Goal: Transaction & Acquisition: Purchase product/service

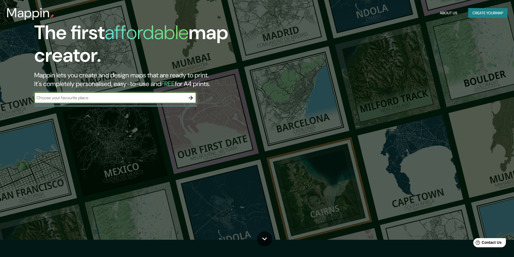
scroll to position [27, 0]
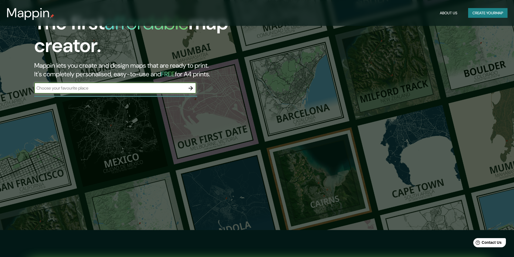
click at [144, 89] on input "text" at bounding box center [109, 88] width 151 height 6
type input "[GEOGRAPHIC_DATA]"
click at [192, 88] on icon "button" at bounding box center [191, 88] width 6 height 6
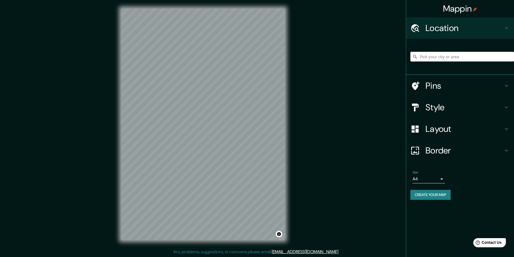
click at [332, 128] on div "Mappin Location Pins Style Layout Border Choose a border. Hint : you can make l…" at bounding box center [257, 129] width 514 height 258
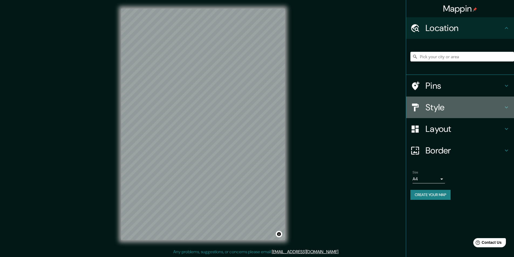
click at [442, 106] on h4 "Style" at bounding box center [465, 107] width 78 height 11
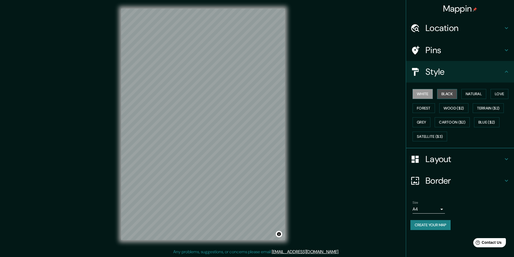
click at [448, 93] on button "Black" at bounding box center [447, 94] width 20 height 10
click at [420, 94] on button "White" at bounding box center [423, 94] width 20 height 10
click at [439, 159] on h4 "Layout" at bounding box center [465, 159] width 78 height 11
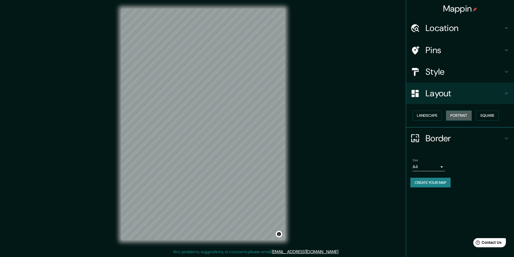
click at [460, 114] on button "Portrait" at bounding box center [459, 116] width 26 height 10
click at [424, 117] on button "Landscape" at bounding box center [427, 116] width 29 height 10
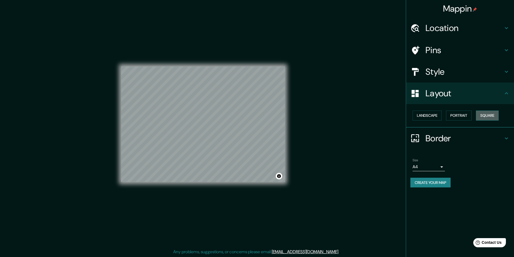
click at [493, 116] on button "Square" at bounding box center [487, 116] width 23 height 10
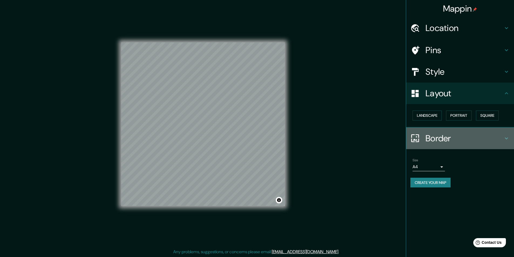
click at [433, 138] on h4 "Border" at bounding box center [465, 138] width 78 height 11
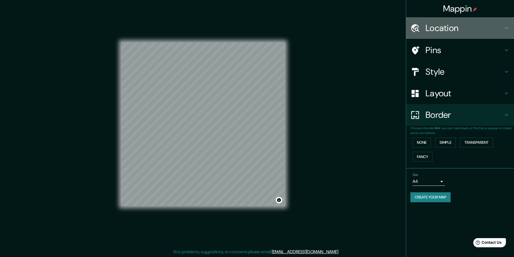
click at [465, 32] on h4 "Location" at bounding box center [465, 28] width 78 height 11
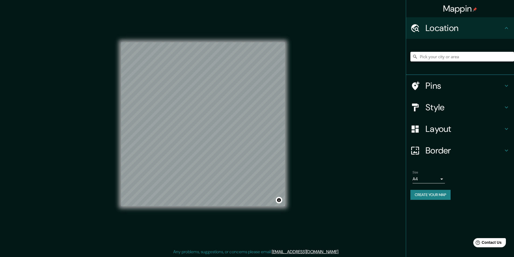
click at [449, 55] on input "Pick your city or area" at bounding box center [463, 57] width 104 height 10
click at [451, 59] on input "[GEOGRAPHIC_DATA], [GEOGRAPHIC_DATA]" at bounding box center [463, 57] width 104 height 10
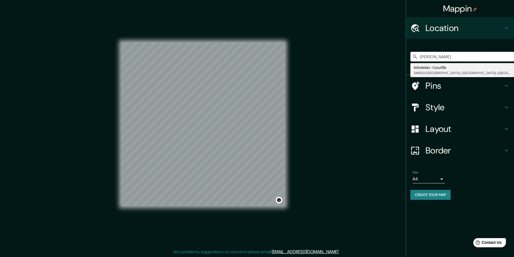
type input "[PERSON_NAME]"
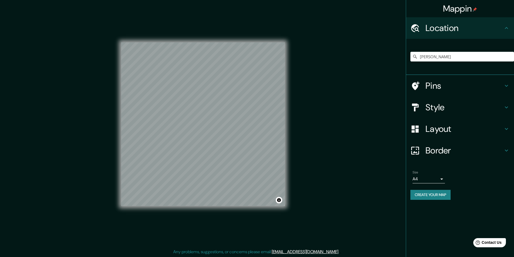
click at [437, 179] on body "Mappin Location [PERSON_NAME] Arboledas - Cucutilla 544529 [GEOGRAPHIC_DATA], […" at bounding box center [257, 128] width 514 height 257
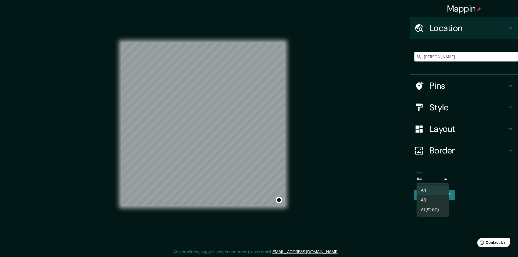
click at [435, 198] on li "A3" at bounding box center [433, 200] width 32 height 10
click at [429, 180] on body "Mappin Location [PERSON_NAME] Arboledas - Cucutilla 544529 [GEOGRAPHIC_DATA], […" at bounding box center [259, 128] width 518 height 257
click at [428, 187] on li "A4" at bounding box center [433, 191] width 32 height 10
type input "single"
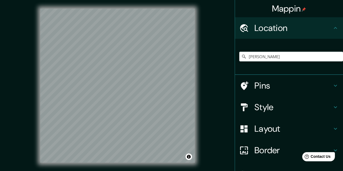
drag, startPoint x: 502, startPoint y: 0, endPoint x: 223, endPoint y: 70, distance: 287.5
click at [223, 70] on div "Mappin Location [PERSON_NAME] Arboledas - Cucutilla 544529 [GEOGRAPHIC_DATA], […" at bounding box center [171, 90] width 343 height 180
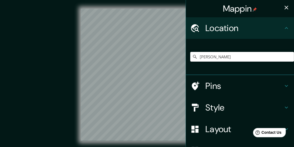
click at [58, 53] on div "© Mapbox © OpenStreetMap Improve this map" at bounding box center [147, 75] width 264 height 132
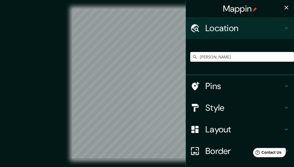
drag, startPoint x: 51, startPoint y: 66, endPoint x: 16, endPoint y: 66, distance: 35.4
click at [16, 66] on div "© Mapbox © OpenStreetMap Improve this map" at bounding box center [147, 84] width 264 height 150
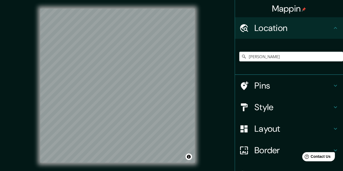
click at [212, 39] on div "© Mapbox © OpenStreetMap Improve this map" at bounding box center [117, 86] width 309 height 154
